Goal: Task Accomplishment & Management: Manage account settings

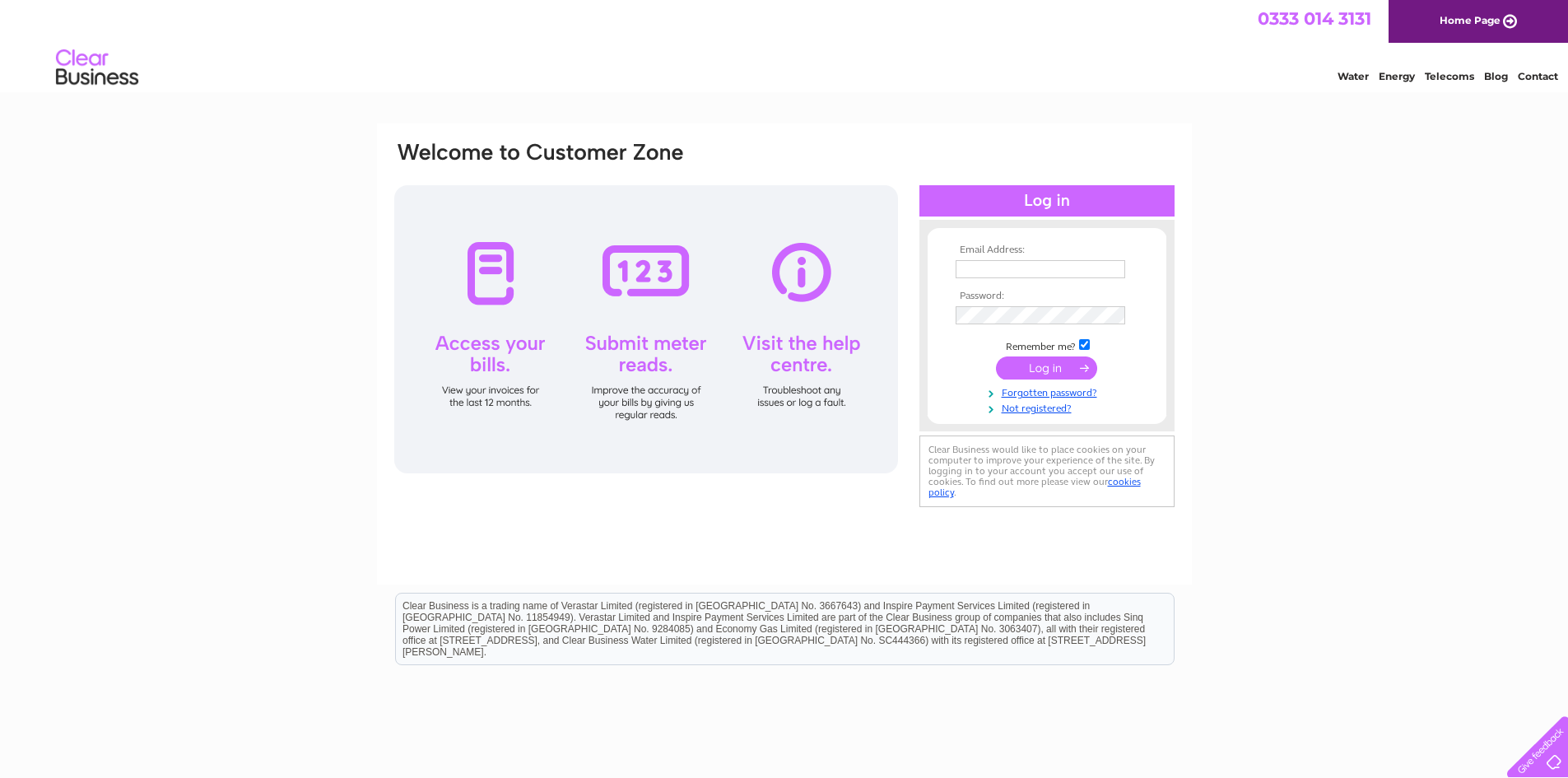
click at [1018, 269] on input "text" at bounding box center [1039, 269] width 169 height 18
type input "sales@shepherdandmiller.co.uk"
click at [1035, 369] on input "submit" at bounding box center [1046, 368] width 101 height 23
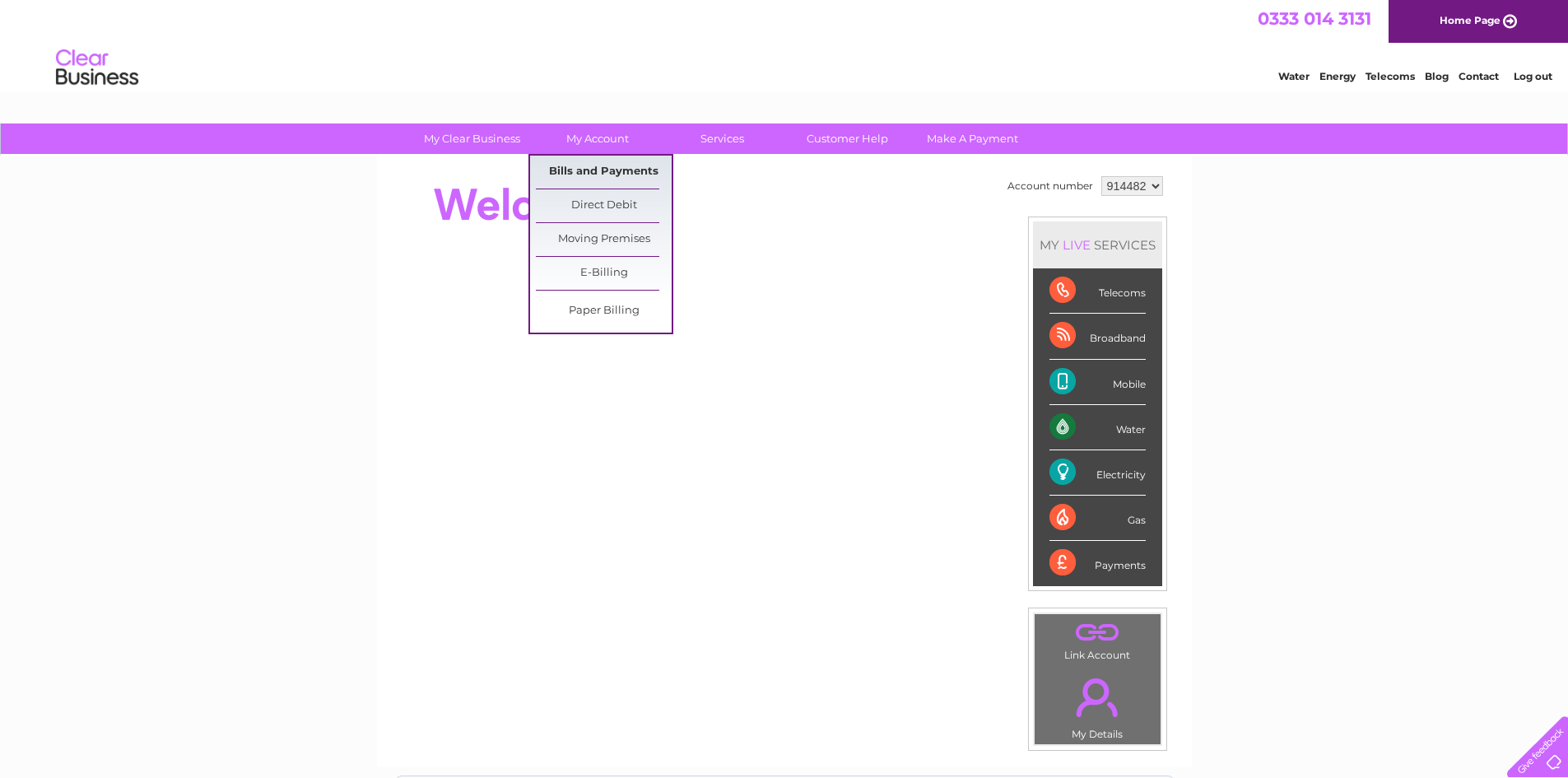
click at [613, 167] on link "Bills and Payments" at bounding box center [603, 171] width 136 height 32
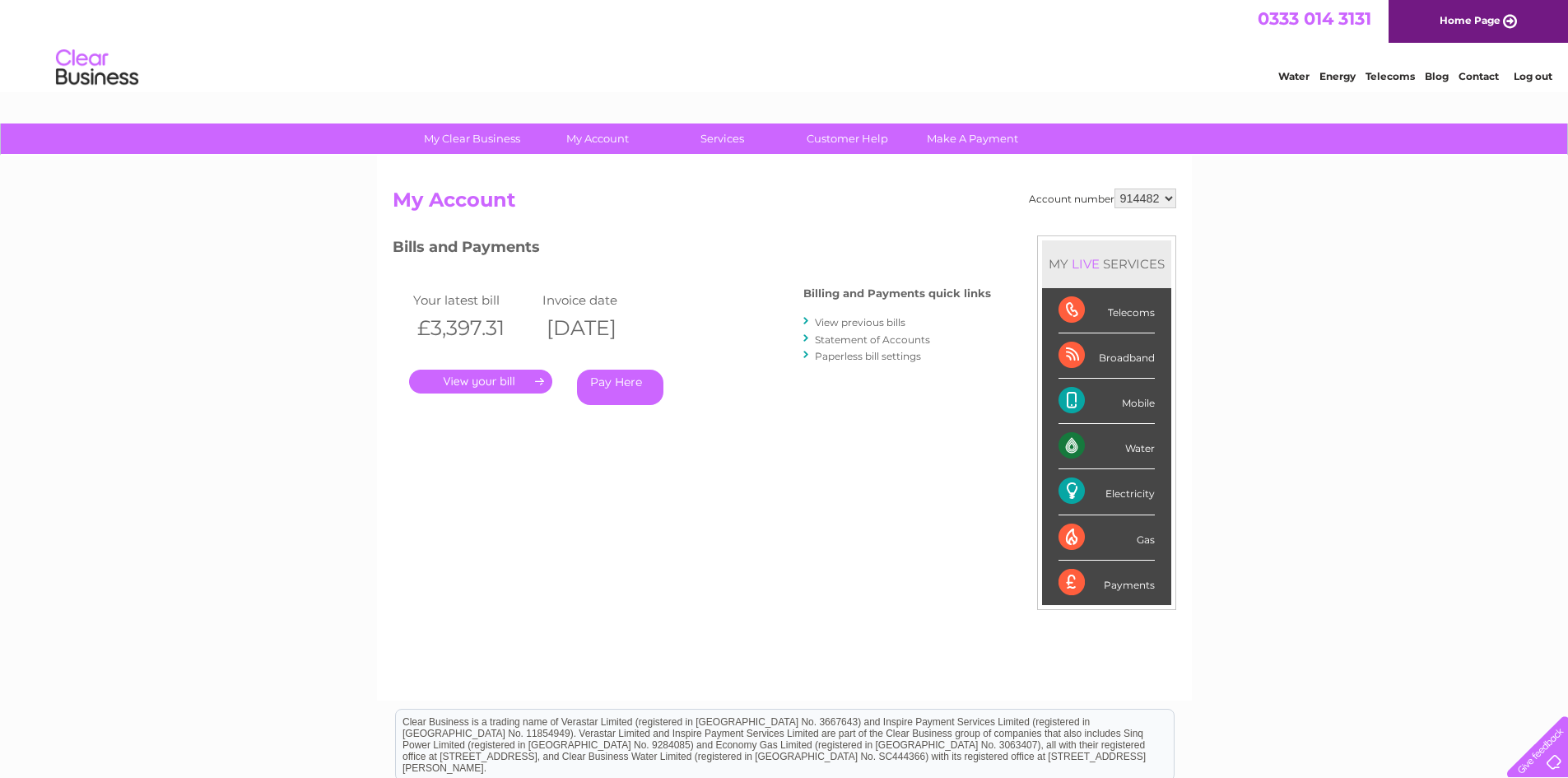
click at [1545, 77] on link "Log out" at bounding box center [1533, 76] width 39 height 12
